Goal: Task Accomplishment & Management: Use online tool/utility

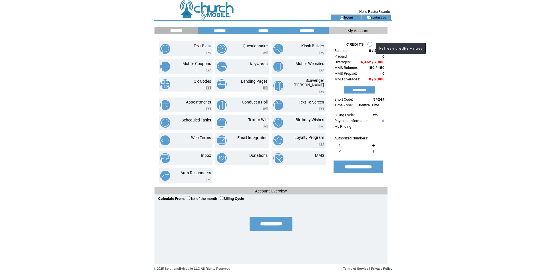
click at [370, 43] on link at bounding box center [370, 44] width 6 height 6
click at [368, 43] on link at bounding box center [370, 44] width 6 height 6
click at [362, 88] on input "**********" at bounding box center [359, 89] width 31 height 7
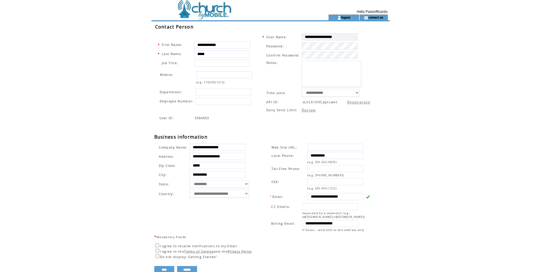
click at [222, 11] on td at bounding box center [230, 7] width 157 height 15
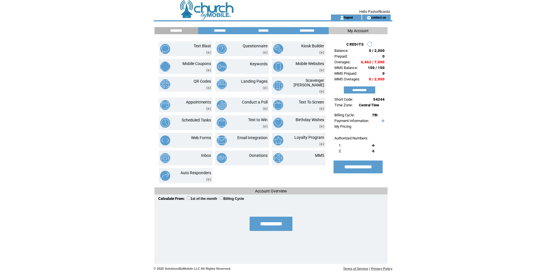
click at [383, 122] on img at bounding box center [382, 121] width 4 height 3
click at [382, 122] on img at bounding box center [382, 121] width 4 height 3
click at [382, 121] on img at bounding box center [382, 121] width 4 height 3
click at [196, 48] on link "Text Blast" at bounding box center [201, 46] width 17 height 5
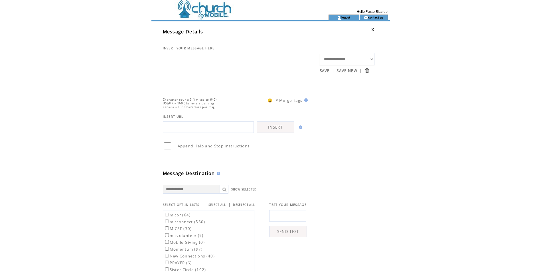
click at [209, 12] on td at bounding box center [230, 7] width 157 height 15
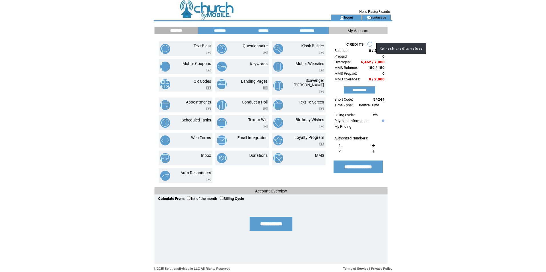
click at [370, 45] on link at bounding box center [370, 44] width 6 height 6
click at [381, 121] on img at bounding box center [382, 121] width 4 height 3
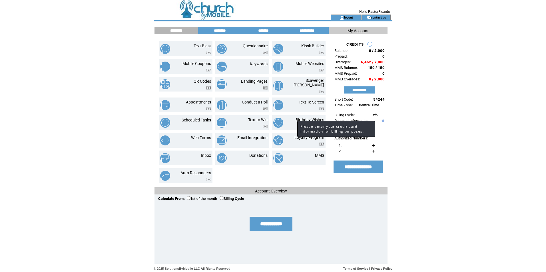
click at [381, 121] on img at bounding box center [382, 121] width 4 height 3
click at [382, 120] on img at bounding box center [382, 121] width 4 height 3
click at [464, 107] on html "**********" at bounding box center [273, 136] width 546 height 272
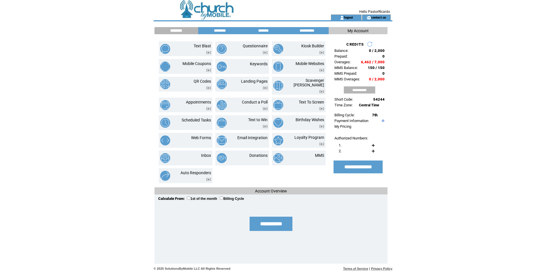
click at [360, 89] on input "**********" at bounding box center [359, 89] width 31 height 7
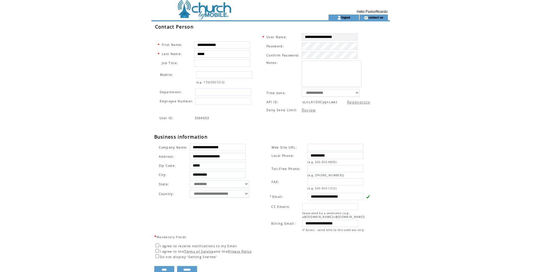
click at [209, 9] on td at bounding box center [230, 7] width 157 height 15
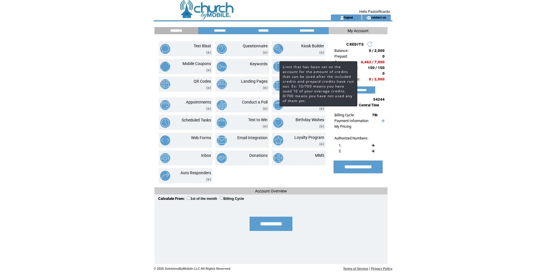
click at [369, 62] on span "6,462 / 7,000" at bounding box center [373, 62] width 24 height 4
